Goal: Transaction & Acquisition: Purchase product/service

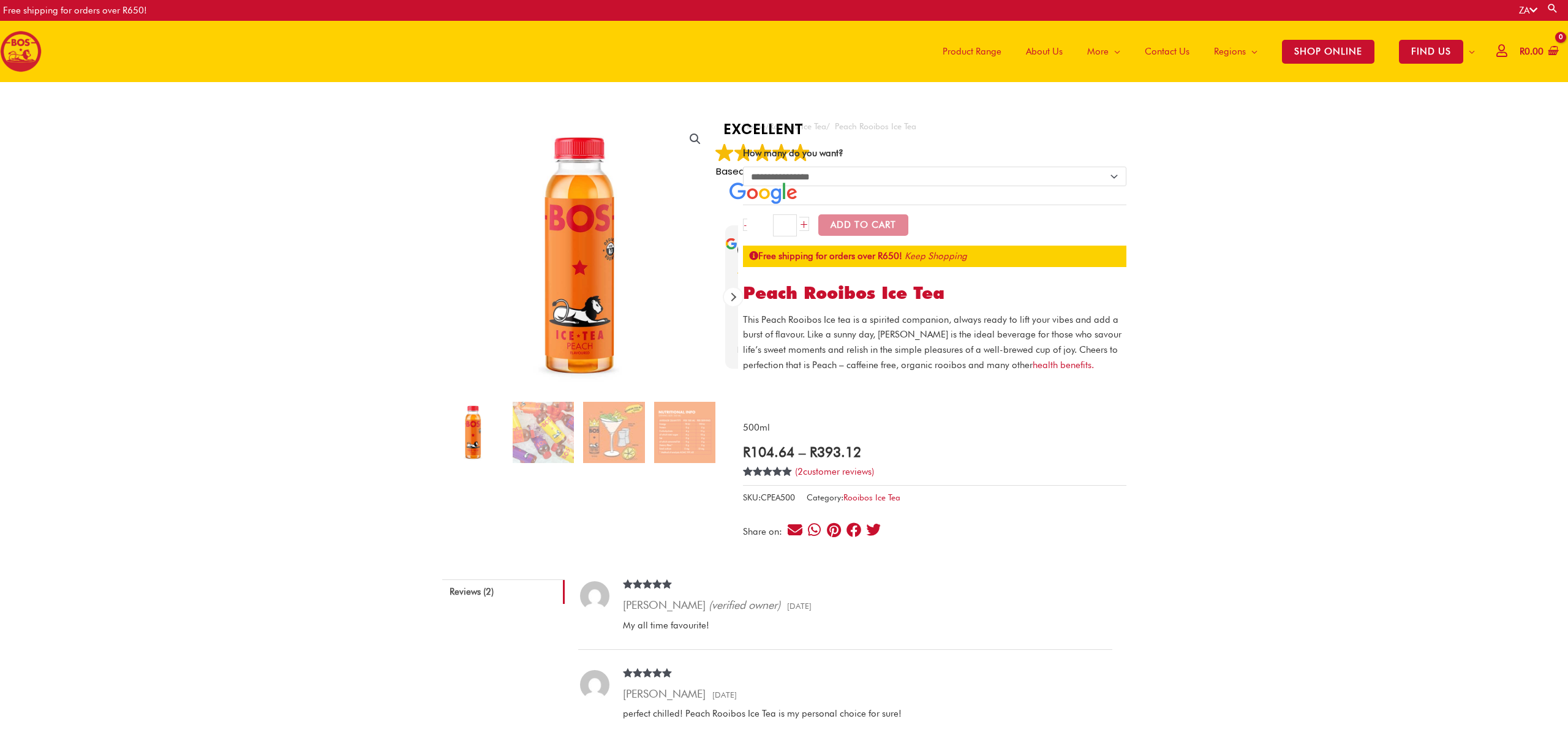
click at [936, 174] on select "**********" at bounding box center [934, 176] width 383 height 19
click at [980, 52] on span "Product Range" at bounding box center [972, 52] width 58 height 37
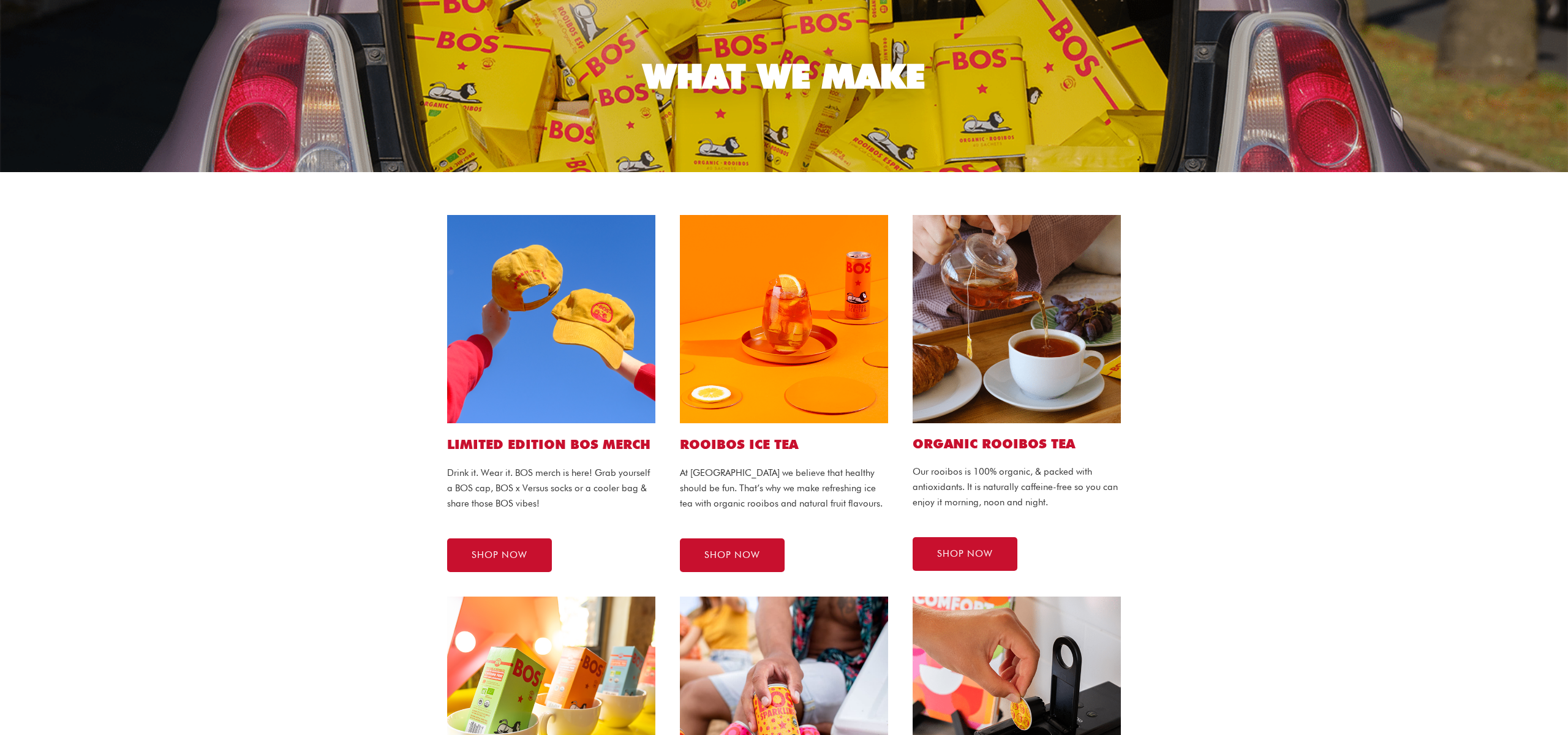
scroll to position [103, 0]
click at [770, 315] on img at bounding box center [784, 318] width 209 height 209
click at [735, 560] on link "SHOP NOW" at bounding box center [732, 554] width 105 height 33
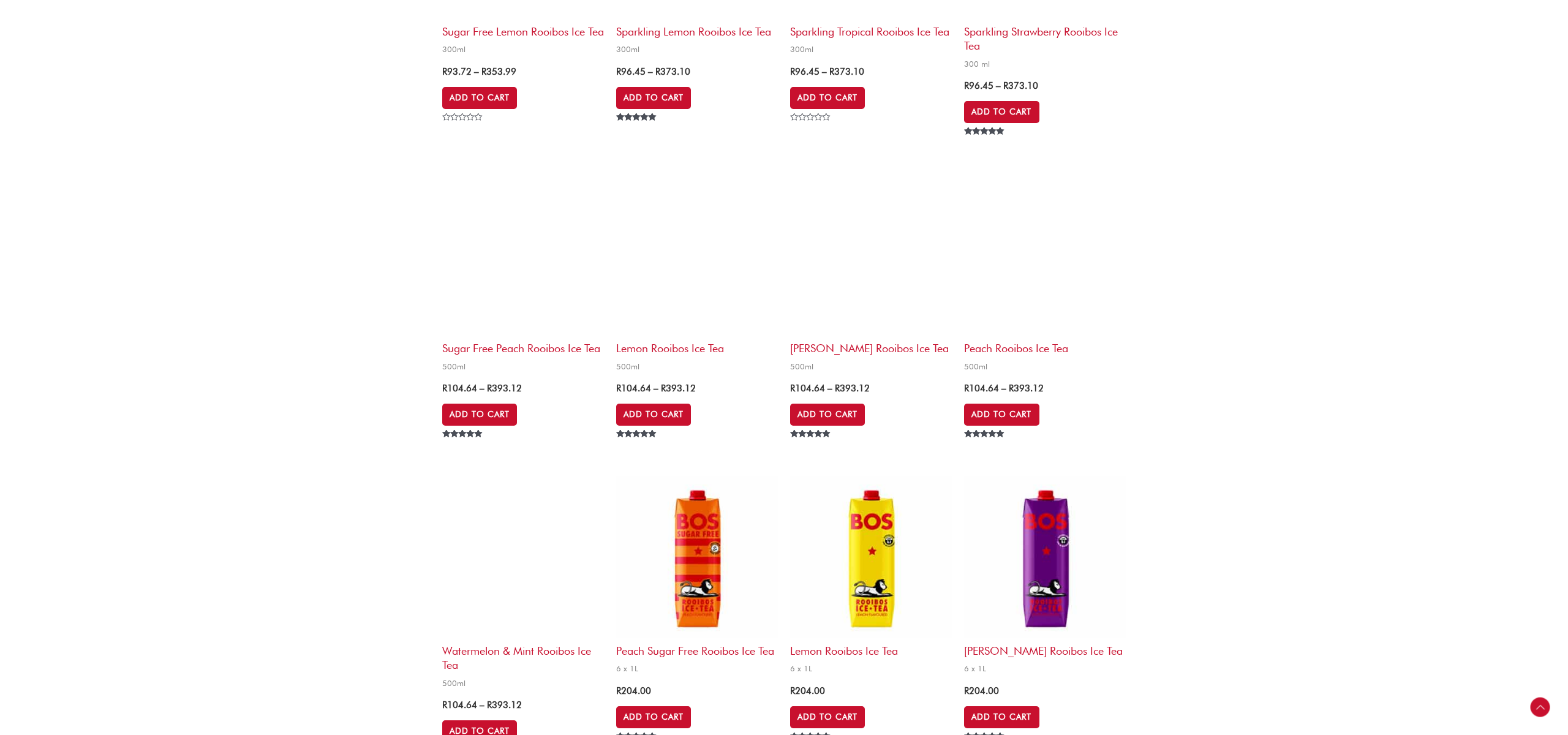
scroll to position [1836, 0]
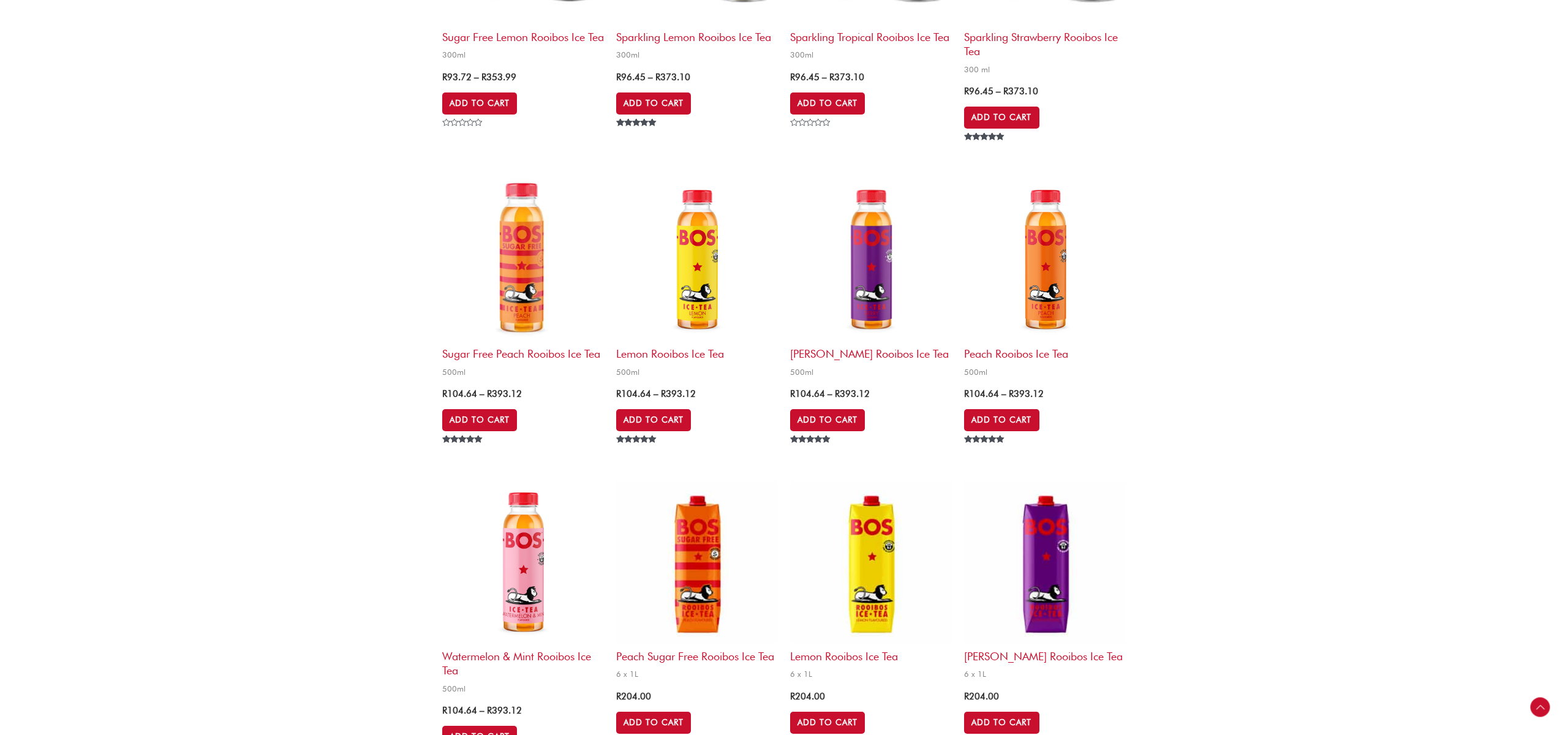
click at [665, 356] on h2 "Lemon Rooibos Ice Tea" at bounding box center [696, 350] width 161 height 20
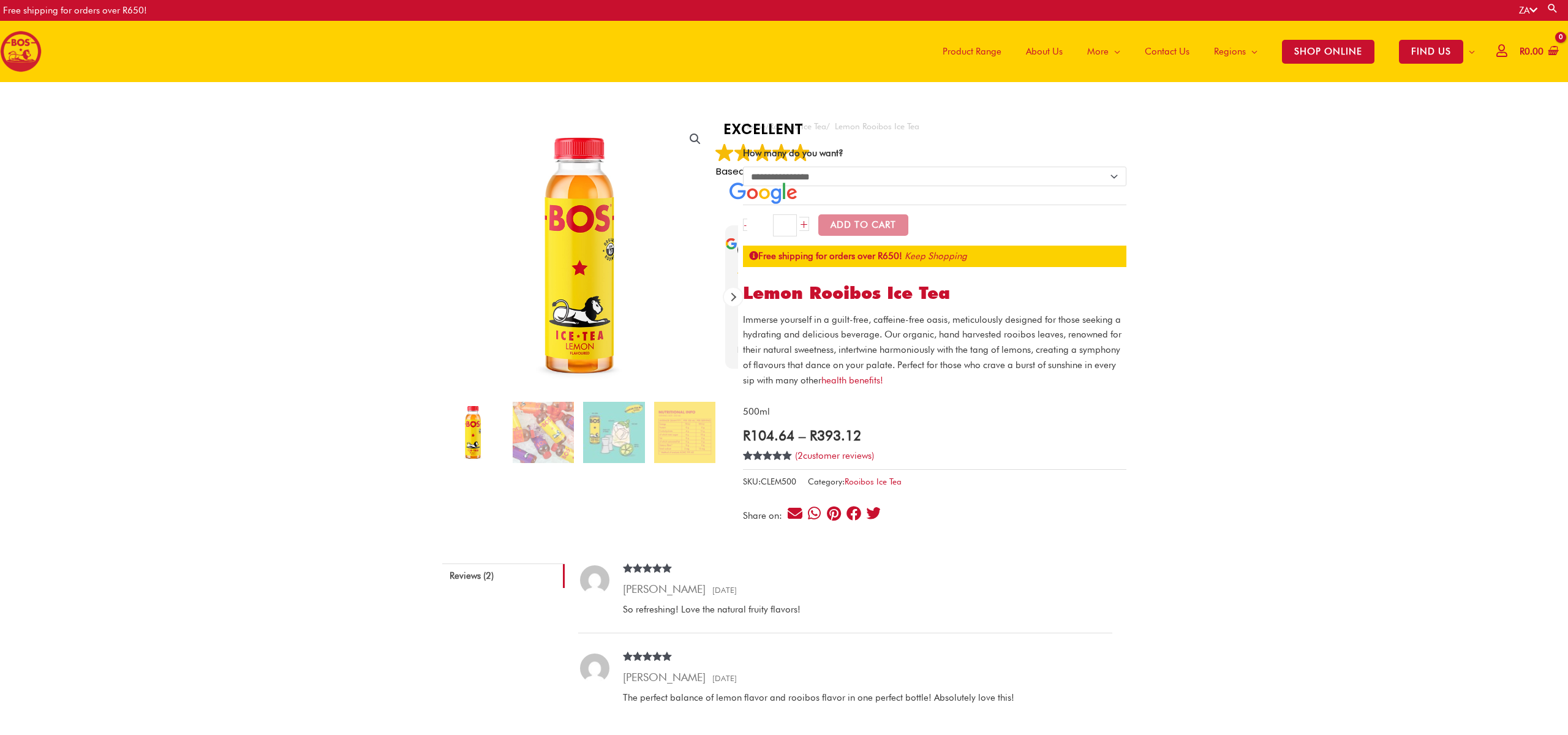
click at [695, 140] on link "🔍" at bounding box center [695, 139] width 22 height 22
